Goal: Task Accomplishment & Management: Manage account settings

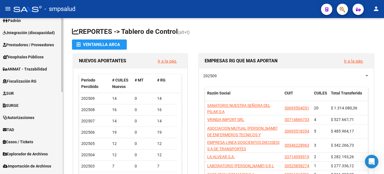
scroll to position [173, 0]
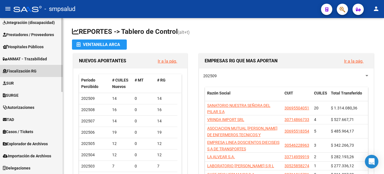
click at [25, 70] on span "Fiscalización RG" at bounding box center [20, 71] width 34 height 6
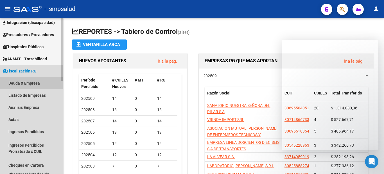
scroll to position [0, 0]
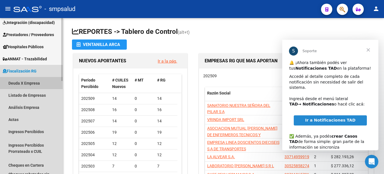
click at [21, 81] on link "Deuda X Empresa" at bounding box center [31, 83] width 63 height 12
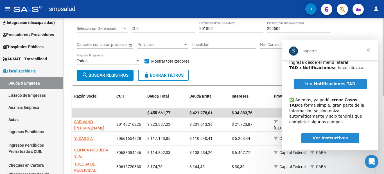
scroll to position [50, 0]
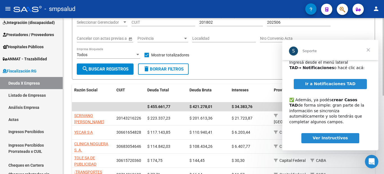
click at [381, 100] on div "FISCALIZACION REGIMEN GENERAL -> Listado de Empresas Deudoras (alt+d) cloud_dow…" at bounding box center [224, 122] width 323 height 308
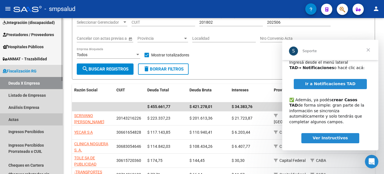
click at [18, 119] on link "Actas" at bounding box center [31, 119] width 63 height 12
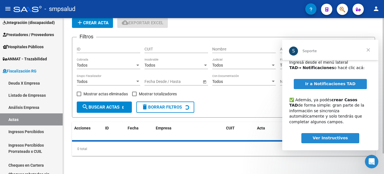
scroll to position [50, 0]
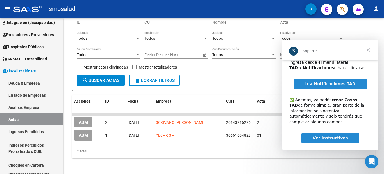
click at [370, 51] on span "Cerrar" at bounding box center [368, 50] width 20 height 20
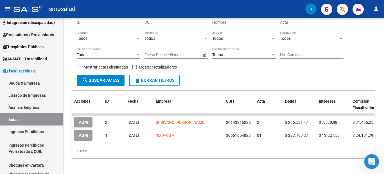
click at [372, 159] on icon "Abrir Intercom Messenger" at bounding box center [371, 160] width 9 height 9
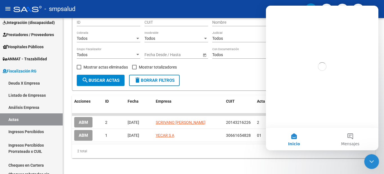
scroll to position [0, 0]
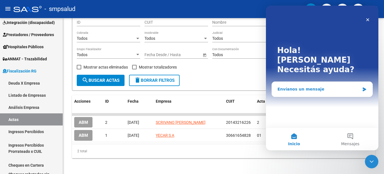
click at [279, 86] on div "Envíanos un mensaje" at bounding box center [319, 89] width 82 height 6
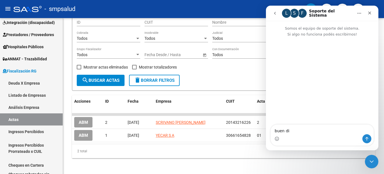
type textarea "buen dia"
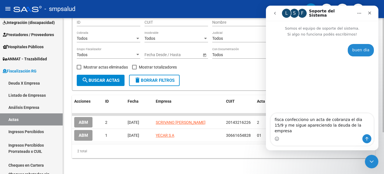
type textarea "fisca confecciono un acta de cobranza el dia 15/9 y me sigue apareciendo la deu…"
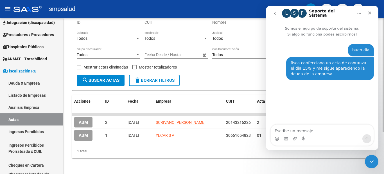
click at [193, 154] on div "2 total" at bounding box center [223, 151] width 303 height 14
click at [371, 10] on div "Cerrar" at bounding box center [370, 13] width 10 height 10
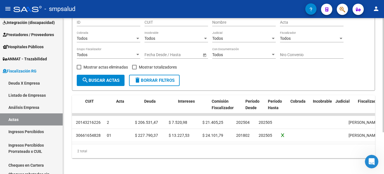
scroll to position [0, 151]
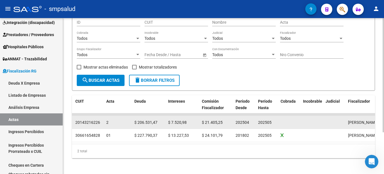
click at [270, 121] on span "202505" at bounding box center [265, 122] width 14 height 5
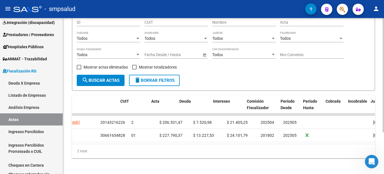
scroll to position [0, 0]
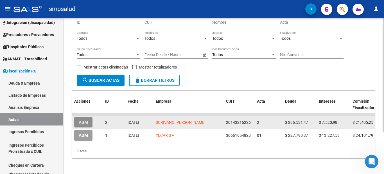
click at [82, 119] on span "ABM" at bounding box center [83, 121] width 9 height 5
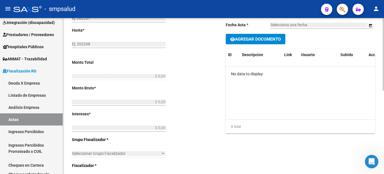
type input "202504"
type input "202505"
type input "$ 235.457,69"
type input "$ 206.531,47"
type input "$ 7.520,98"
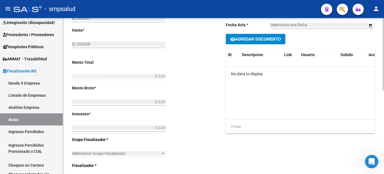
type input "2"
type input "$ 21.405,24"
type input "Abonado en efectivo en la oficina."
type input "[DATE]"
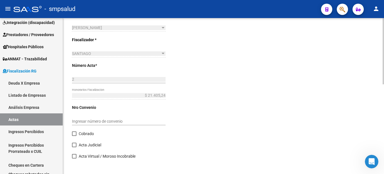
scroll to position [210, 0]
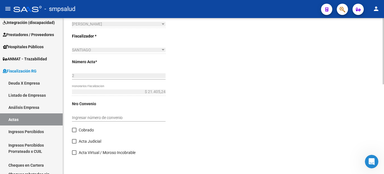
click at [75, 132] on span at bounding box center [74, 129] width 5 height 5
click at [74, 132] on input "Cobrado" at bounding box center [74, 132] width 0 height 0
checkbox input "true"
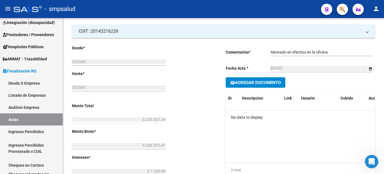
scroll to position [0, 0]
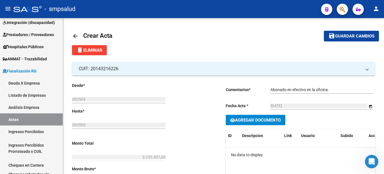
click at [342, 37] on span "Guardar cambios" at bounding box center [354, 36] width 39 height 5
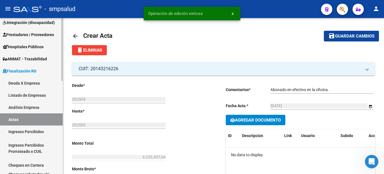
click at [13, 121] on link "Actas" at bounding box center [31, 119] width 63 height 12
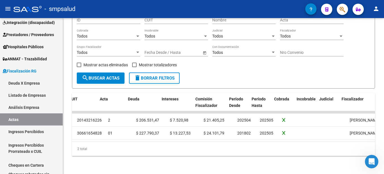
scroll to position [0, 157]
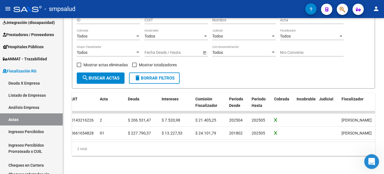
click at [375, 160] on icon "Abrir Intercom Messenger" at bounding box center [371, 160] width 9 height 9
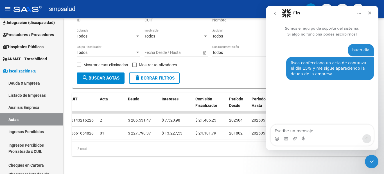
click at [279, 127] on textarea "Escribe un mensaje..." at bounding box center [322, 129] width 103 height 10
type textarea "ya esta solucionado"
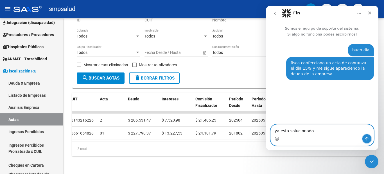
click at [368, 139] on icon "Enviar un mensaje…" at bounding box center [367, 138] width 5 height 5
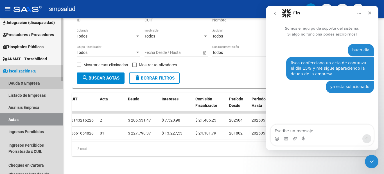
click at [27, 82] on link "Deuda X Empresa" at bounding box center [31, 83] width 63 height 12
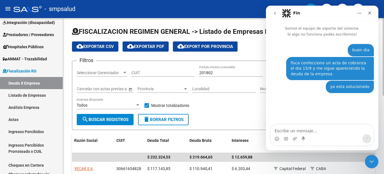
scroll to position [157, 0]
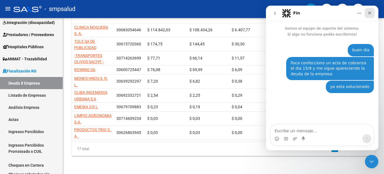
click at [369, 15] on div "Cerrar" at bounding box center [370, 13] width 10 height 10
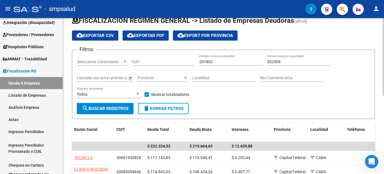
scroll to position [0, 0]
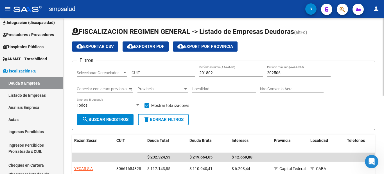
click at [384, 17] on div "menu - smpsalud person Firma Express Inicio Calendario SSS Instructivos Contact…" at bounding box center [192, 87] width 384 height 174
